Goal: Navigation & Orientation: Find specific page/section

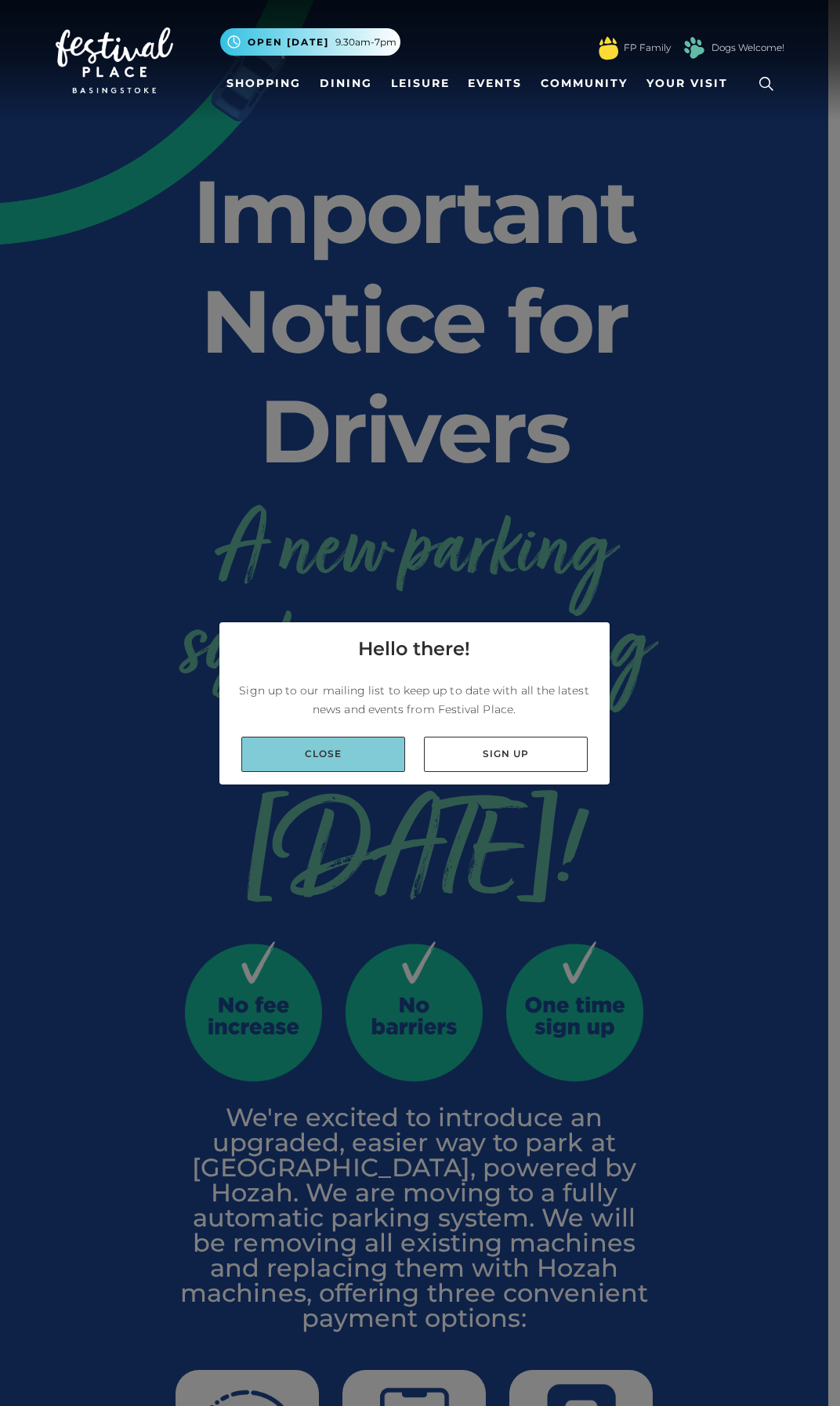
click at [392, 746] on link "Close" at bounding box center [323, 754] width 164 height 35
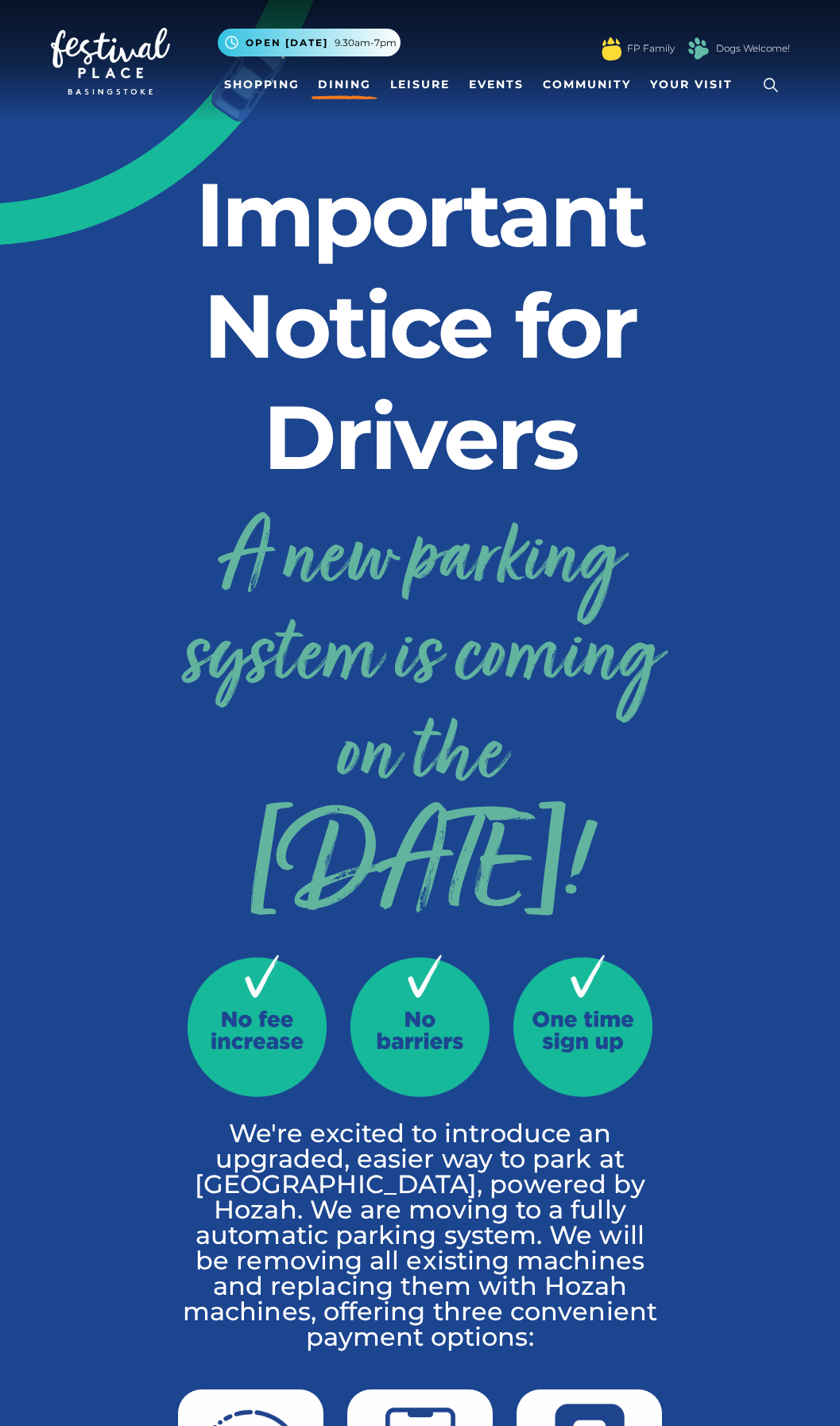
click at [326, 78] on link "Dining" at bounding box center [344, 85] width 66 height 30
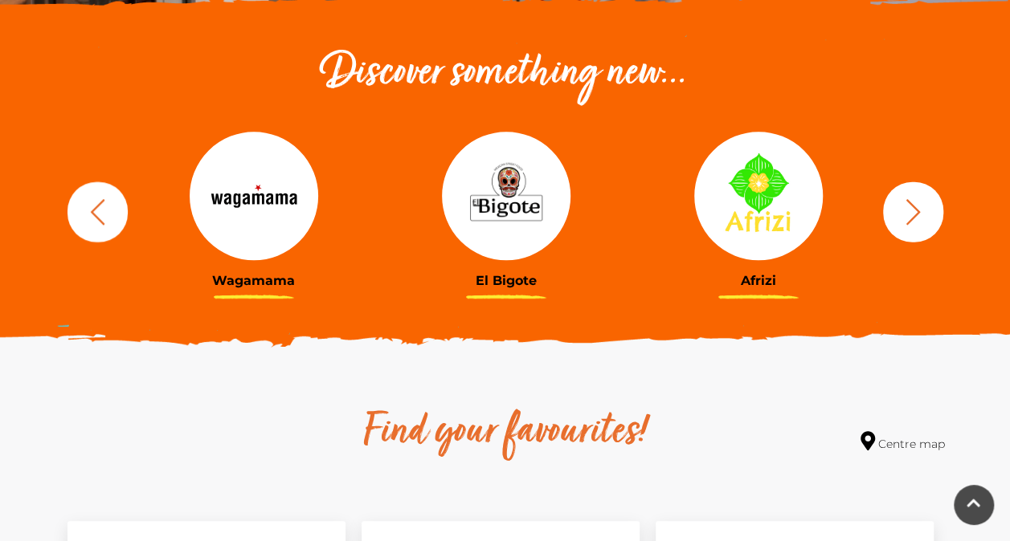
scroll to position [562, 0]
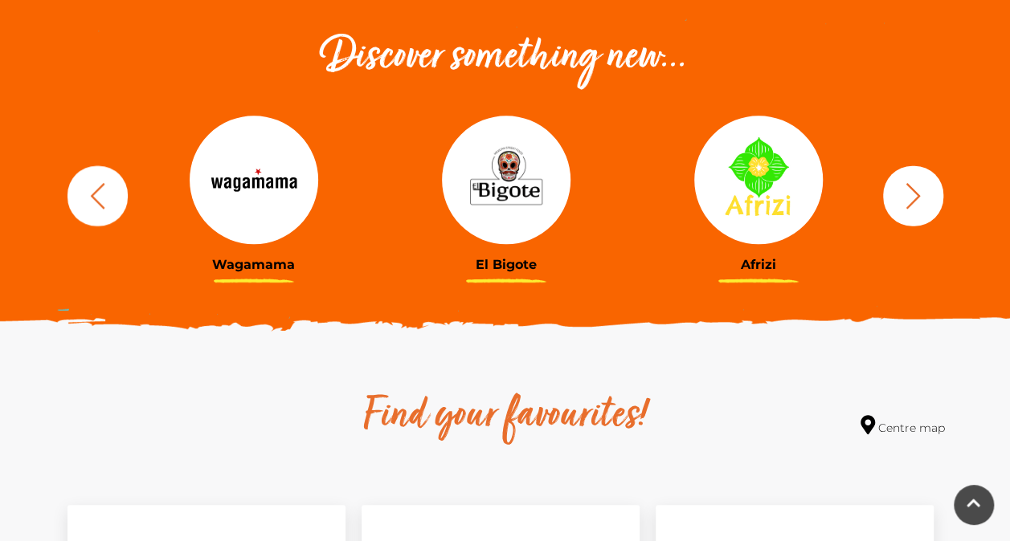
click at [909, 186] on icon "button" at bounding box center [912, 195] width 14 height 26
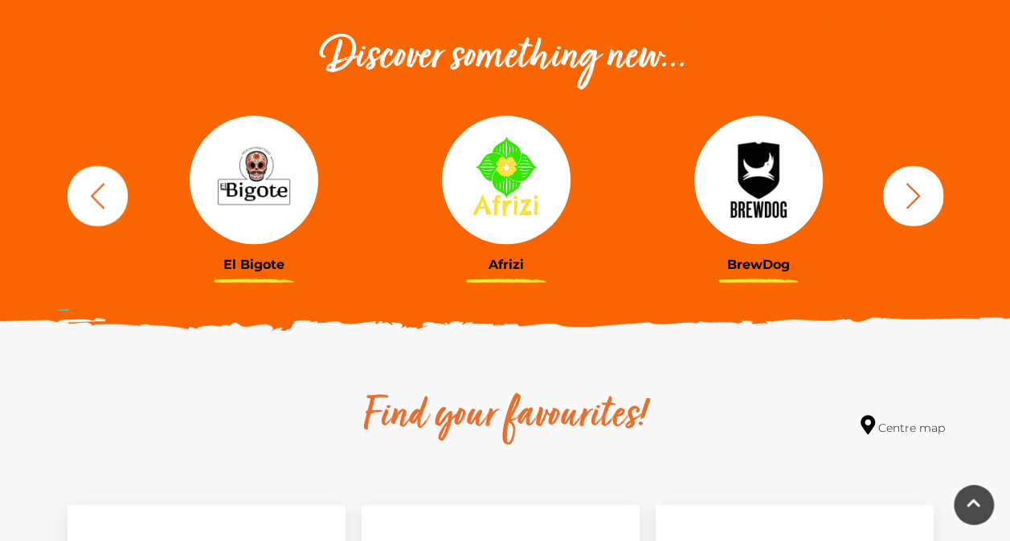
click at [909, 186] on icon "button" at bounding box center [912, 195] width 14 height 26
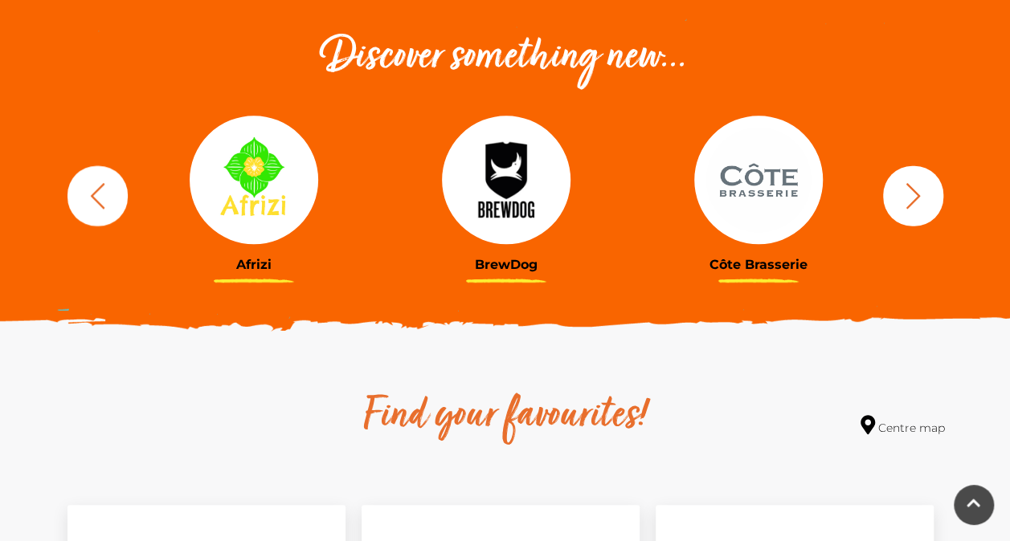
click at [909, 186] on icon "button" at bounding box center [912, 195] width 14 height 26
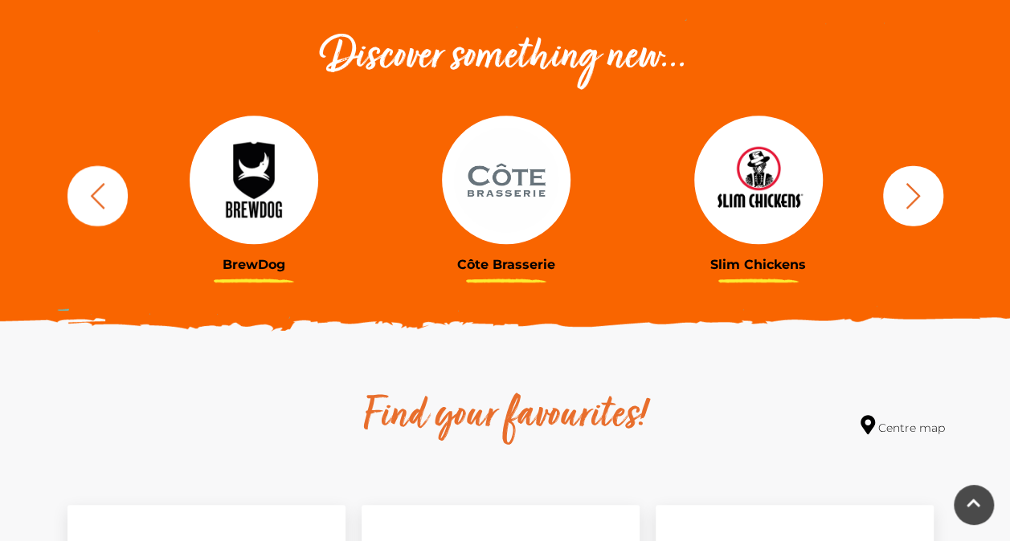
click at [909, 186] on icon "button" at bounding box center [912, 195] width 14 height 26
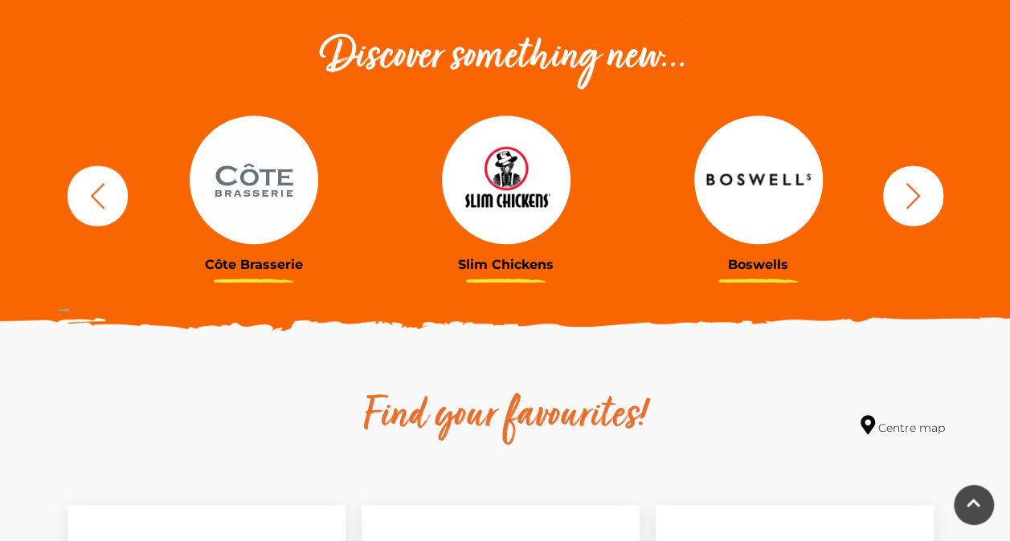
click at [909, 186] on icon "button" at bounding box center [912, 195] width 14 height 26
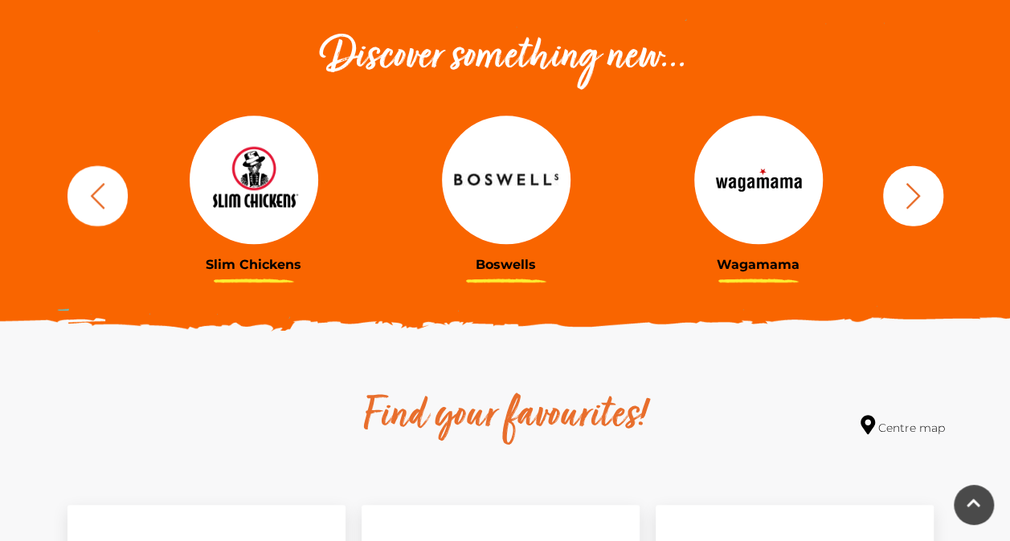
click at [909, 186] on icon "button" at bounding box center [912, 195] width 14 height 26
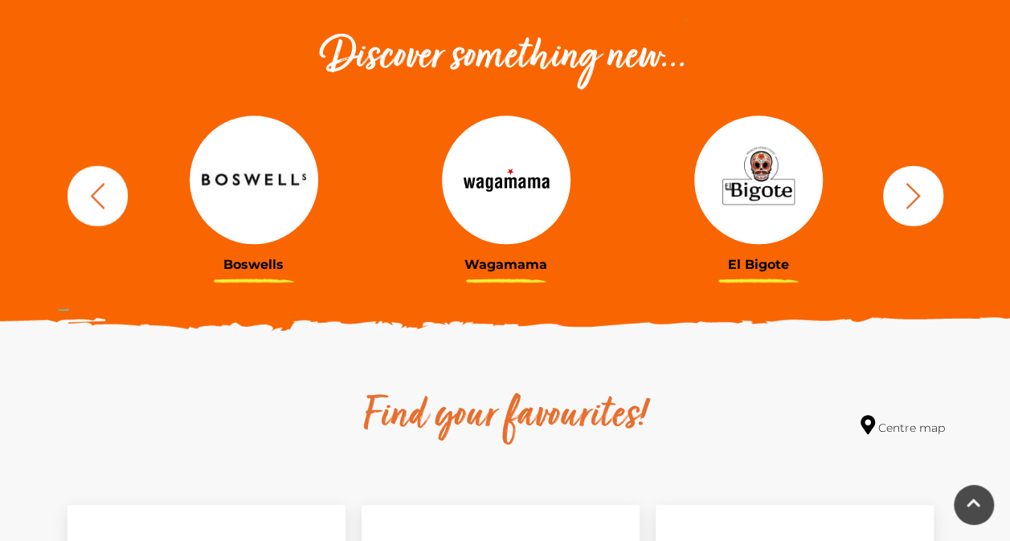
click at [909, 186] on icon "button" at bounding box center [912, 195] width 14 height 26
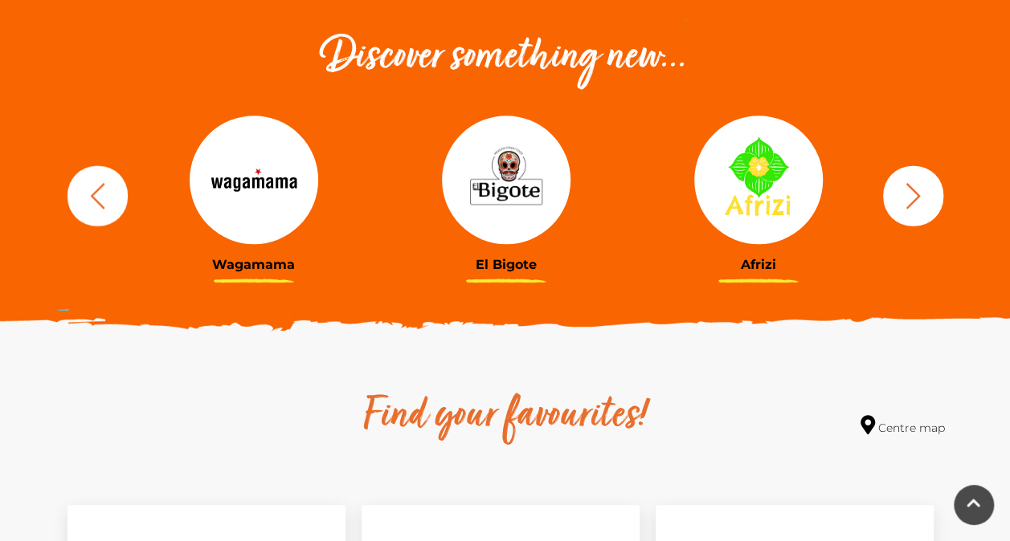
click at [909, 186] on icon "button" at bounding box center [912, 195] width 14 height 26
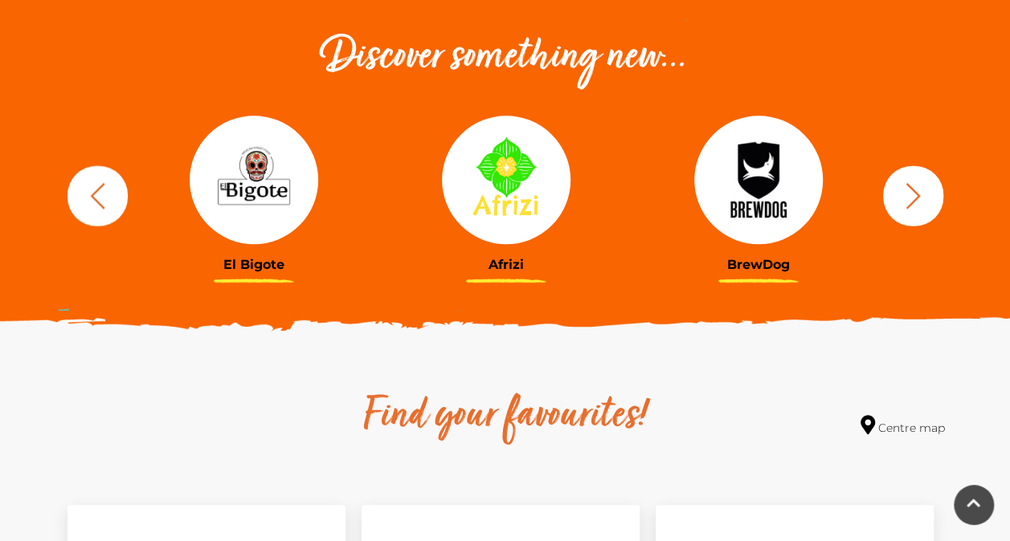
click at [909, 186] on icon "button" at bounding box center [912, 195] width 14 height 26
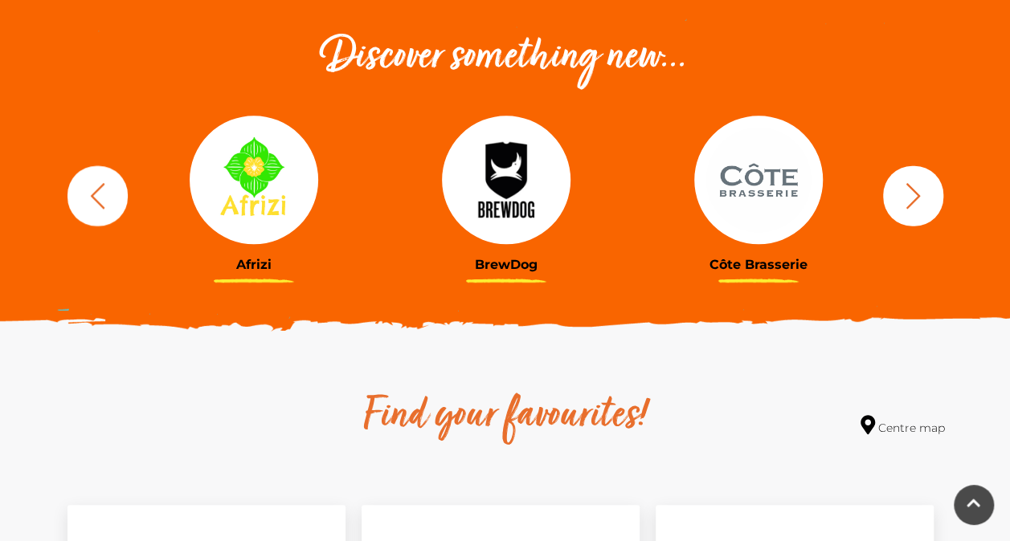
click at [909, 186] on icon "button" at bounding box center [912, 195] width 14 height 26
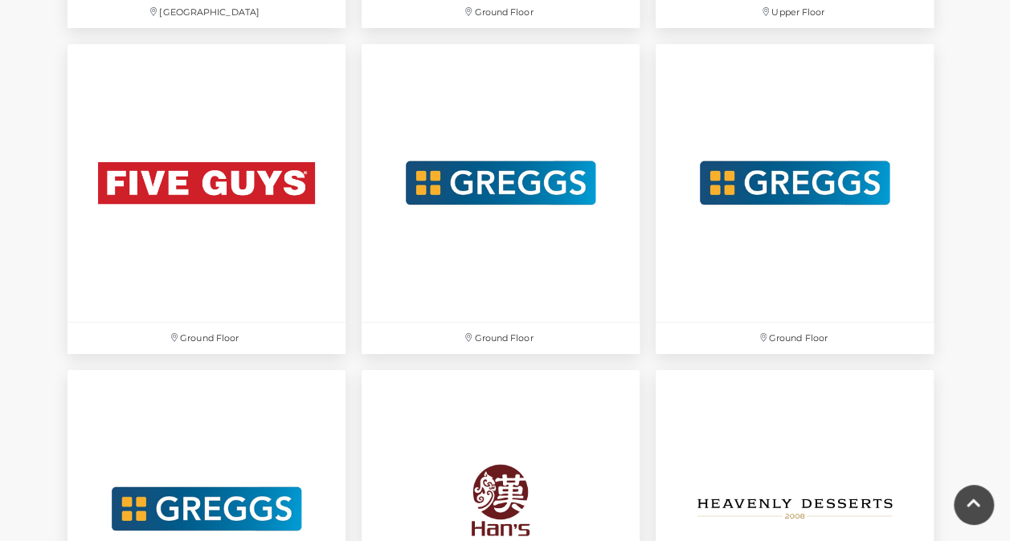
scroll to position [2972, 0]
